Goal: Check status: Check status

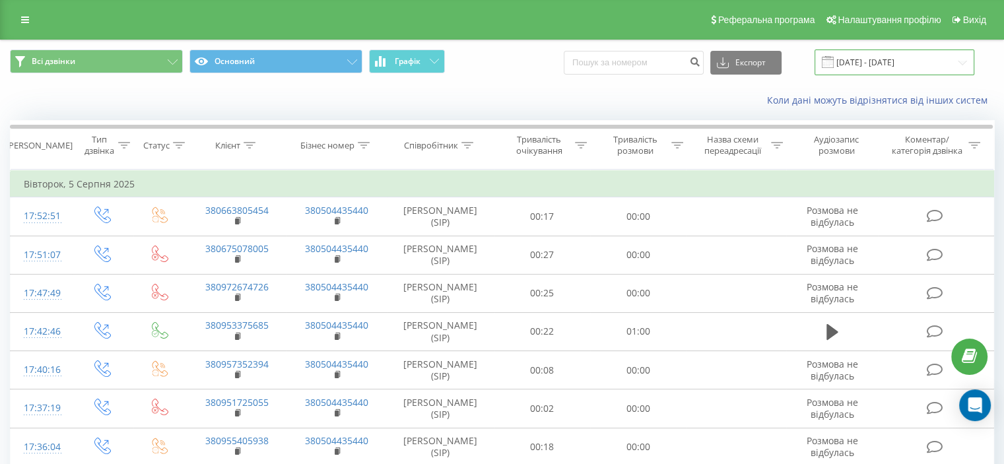
click at [967, 61] on input "05.07.2025 - 05.08.2025" at bounding box center [895, 63] width 160 height 26
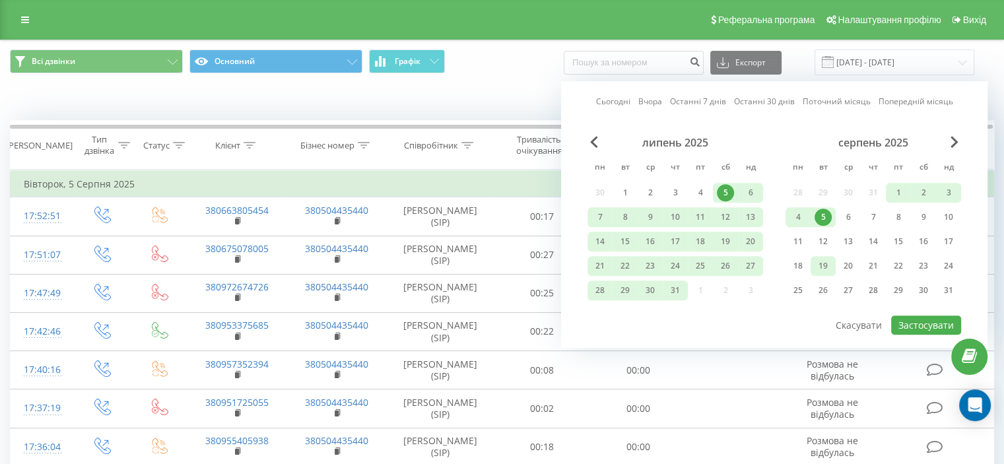
click at [820, 263] on div "19" at bounding box center [823, 266] width 17 height 17
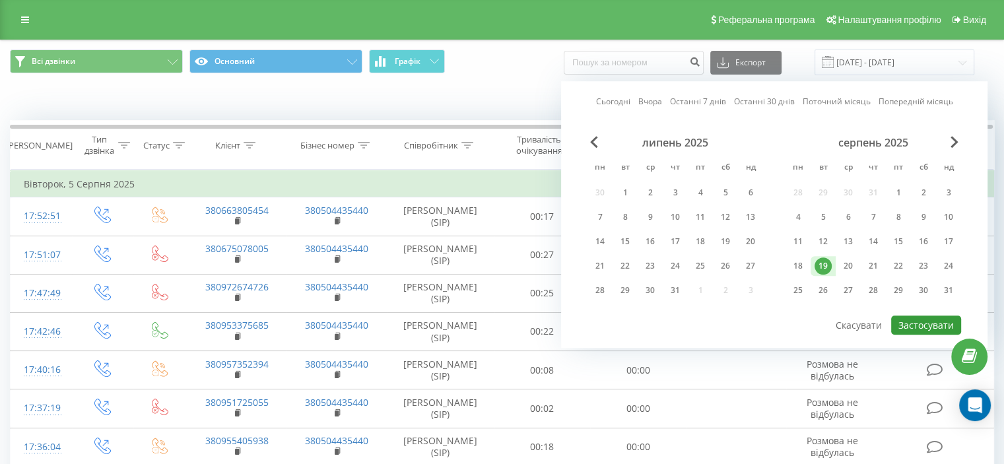
click at [930, 323] on button "Застосувати" at bounding box center [927, 325] width 70 height 19
type input "[DATE] - [DATE]"
